Goal: Check status

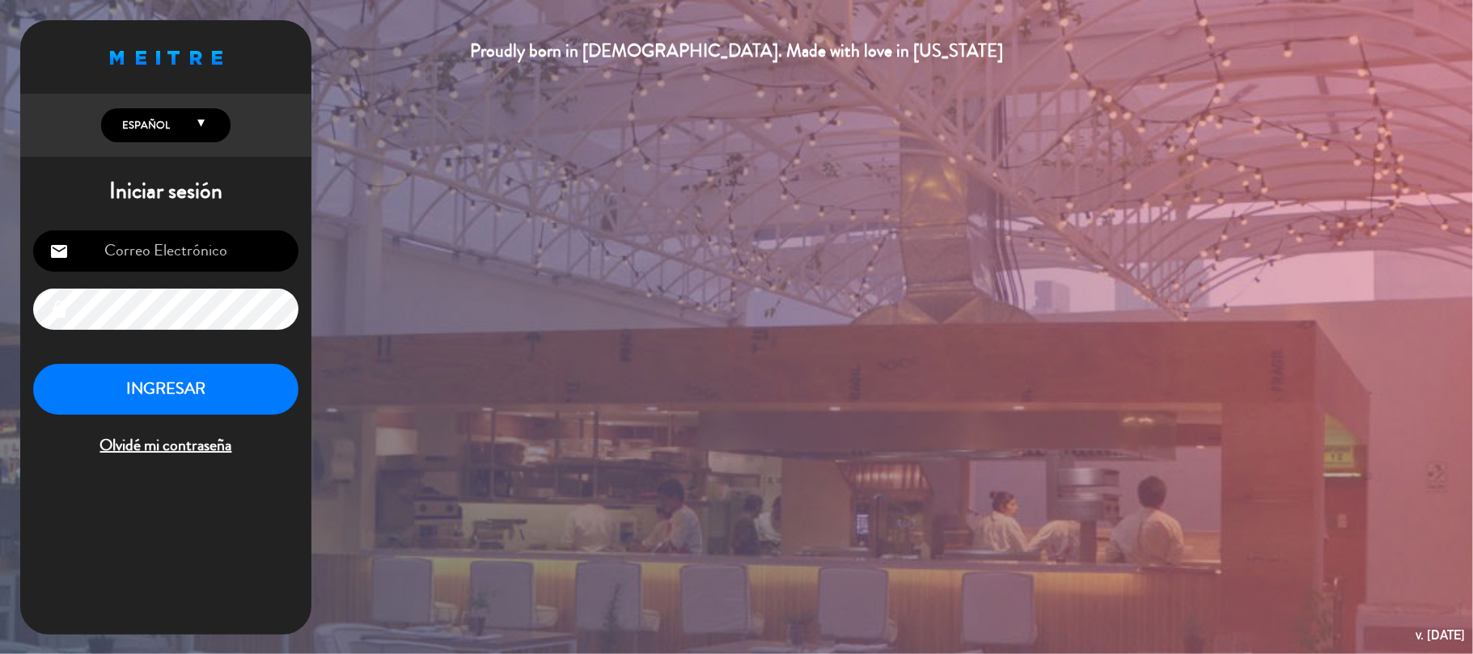
type input "[EMAIL_ADDRESS][DOMAIN_NAME]"
click at [155, 385] on button "INGRESAR" at bounding box center [165, 389] width 265 height 51
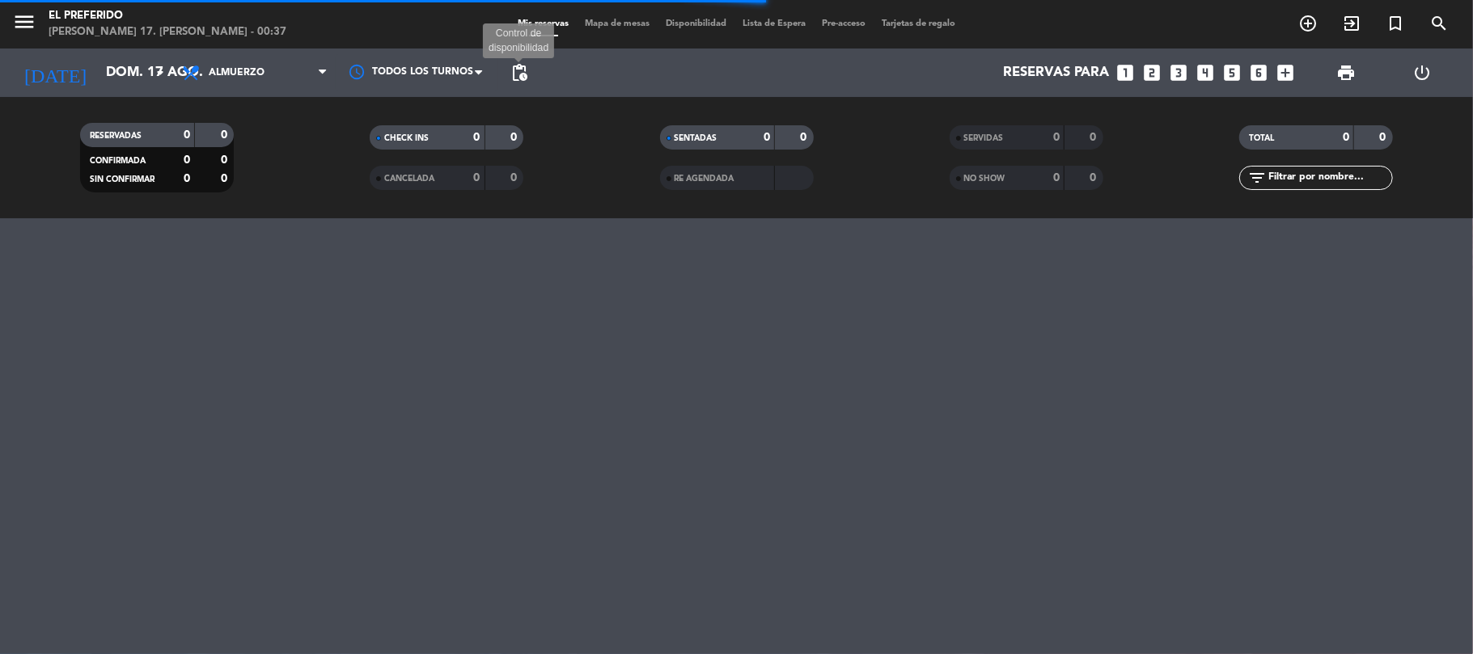
click at [518, 72] on span "pending_actions" at bounding box center [519, 72] width 19 height 19
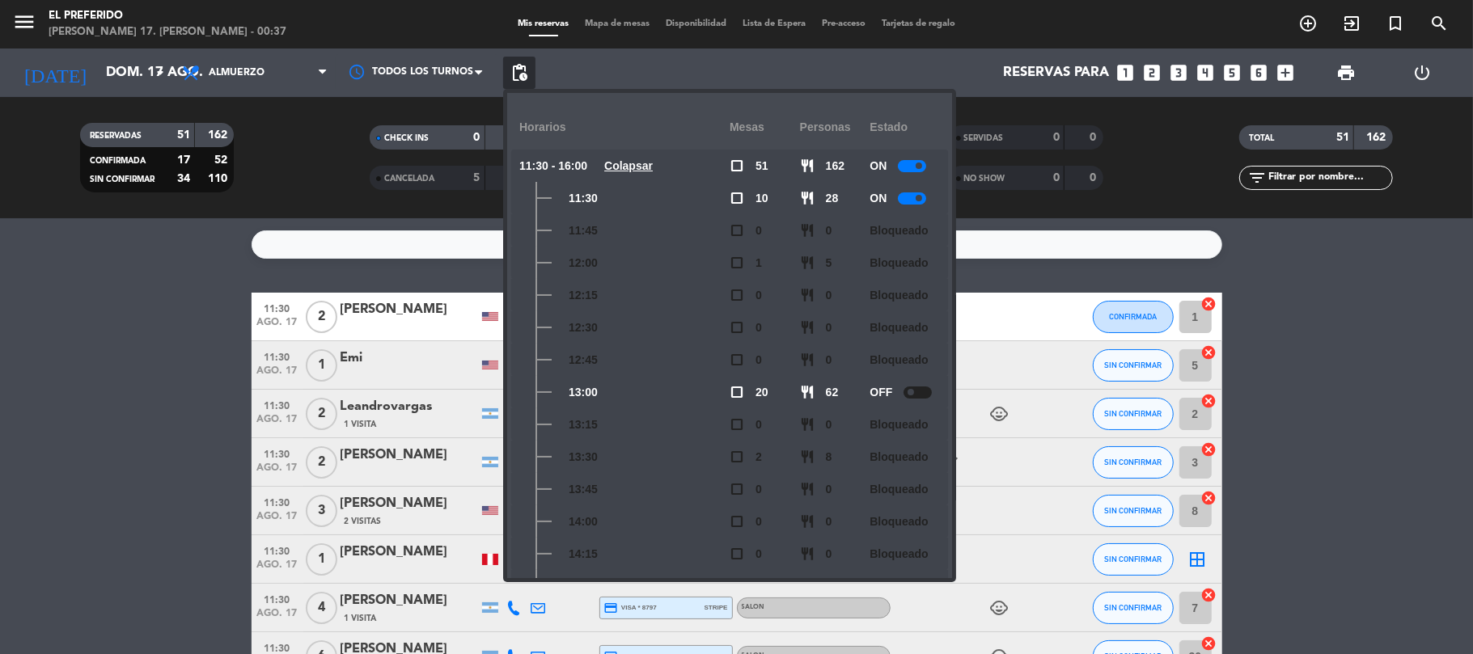
drag, startPoint x: 3, startPoint y: 550, endPoint x: 95, endPoint y: 548, distance: 91.4
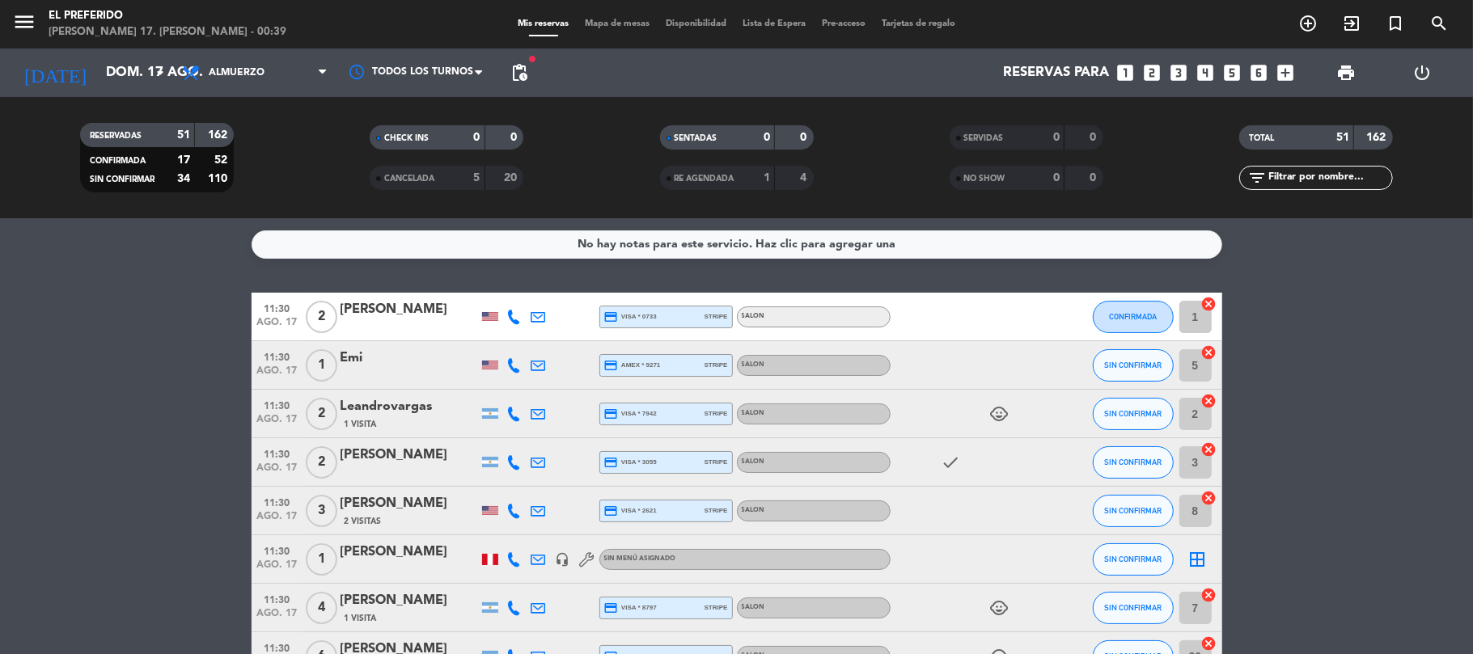
click at [1010, 281] on div "No hay notas para este servicio. Haz clic para agregar una 11:30 ago. 17 2 [PER…" at bounding box center [736, 436] width 1473 height 436
click at [906, 273] on div "No hay notas para este servicio. Haz clic para agregar una 11:30 ago. 17 2 [PER…" at bounding box center [736, 436] width 1473 height 436
